Goal: Task Accomplishment & Management: Use online tool/utility

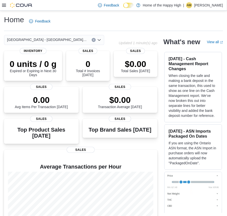
click at [3, 5] on icon at bounding box center [4, 5] width 4 height 4
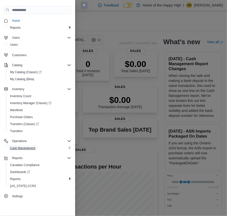
click at [20, 147] on span "Cash Management" at bounding box center [22, 148] width 25 height 4
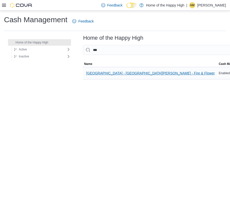
type input "***"
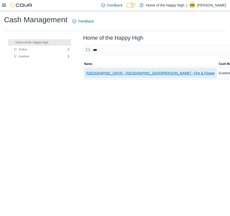
click at [112, 75] on span "[GEOGRAPHIC_DATA] - [GEOGRAPHIC_DATA][PERSON_NAME] - Fire & Flower" at bounding box center [150, 73] width 129 height 5
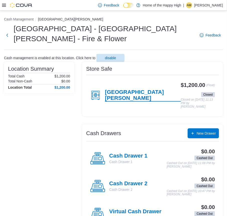
click at [154, 89] on h4 "[GEOGRAPHIC_DATA][PERSON_NAME]" at bounding box center [143, 95] width 76 height 13
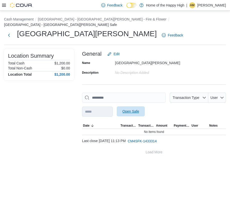
click at [139, 109] on span "Open Safe" at bounding box center [131, 111] width 17 height 5
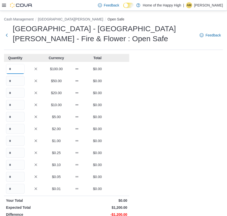
click at [18, 71] on input "Quantity" at bounding box center [15, 69] width 19 height 10
type input "**"
click at [17, 77] on input "Quantity" at bounding box center [15, 81] width 19 height 10
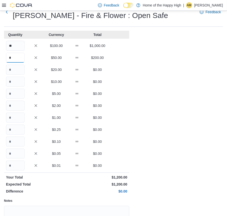
scroll to position [45, 0]
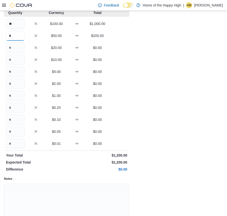
type input "*"
click at [69, 196] on textarea "Notes" at bounding box center [66, 203] width 125 height 38
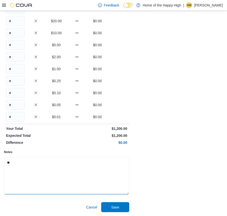
scroll to position [72, 0]
type textarea "**"
click at [121, 209] on span "Save" at bounding box center [115, 207] width 22 height 10
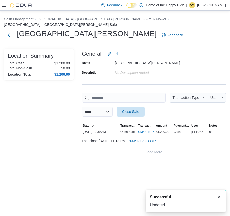
click at [95, 20] on button "[GEOGRAPHIC_DATA] - [GEOGRAPHIC_DATA][PERSON_NAME] - Fire & Flower" at bounding box center [102, 19] width 129 height 4
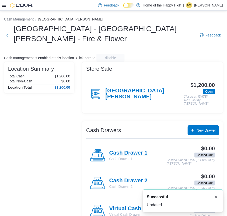
click at [121, 150] on h4 "Cash Drawer 1" at bounding box center [128, 153] width 38 height 7
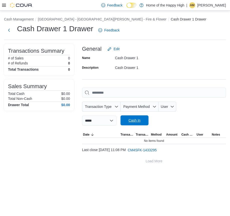
click at [143, 124] on span "Cash In" at bounding box center [135, 121] width 22 height 10
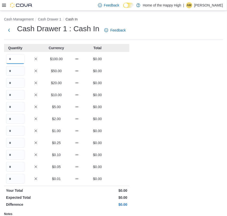
click at [17, 56] on input "Quantity" at bounding box center [15, 59] width 19 height 10
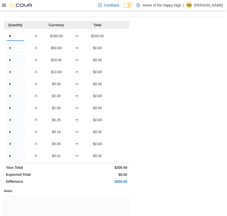
scroll to position [62, 0]
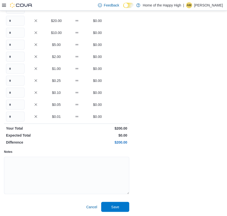
type input "*"
click at [60, 183] on textarea "Notes" at bounding box center [66, 176] width 125 height 38
type textarea "**"
click at [109, 204] on span "Save" at bounding box center [115, 207] width 22 height 10
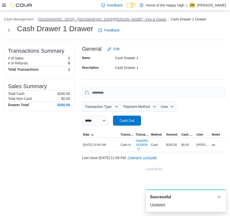
click at [73, 20] on button "[GEOGRAPHIC_DATA] - [GEOGRAPHIC_DATA][PERSON_NAME] - Fire & Flower" at bounding box center [102, 19] width 129 height 4
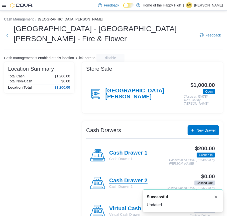
click at [126, 178] on h4 "Cash Drawer 2" at bounding box center [128, 181] width 38 height 7
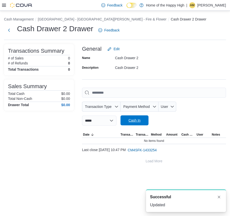
click at [141, 122] on span "Cash In" at bounding box center [135, 120] width 12 height 5
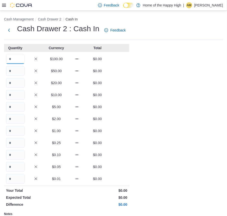
click at [22, 61] on input "Quantity" at bounding box center [15, 59] width 19 height 10
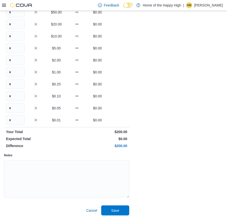
scroll to position [62, 0]
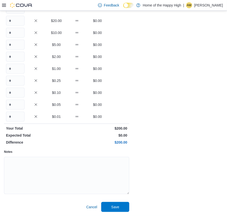
type input "*"
click at [89, 184] on textarea "Notes" at bounding box center [66, 176] width 125 height 38
type textarea "**"
click at [122, 207] on span "Save" at bounding box center [115, 207] width 22 height 10
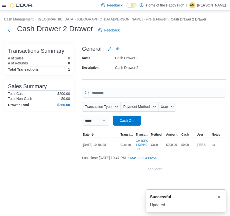
click at [91, 20] on button "[GEOGRAPHIC_DATA] - [GEOGRAPHIC_DATA][PERSON_NAME] - Fire & Flower" at bounding box center [102, 19] width 129 height 4
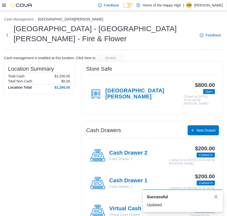
click at [217, 198] on button "Dismiss toast" at bounding box center [216, 197] width 6 height 6
